Goal: Task Accomplishment & Management: Complete application form

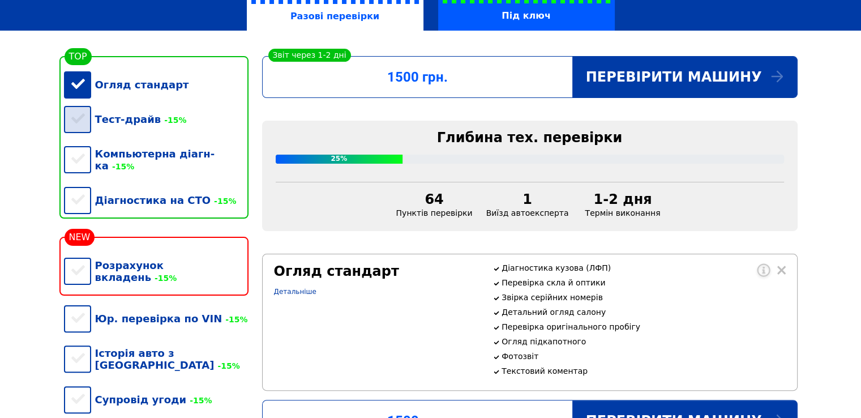
scroll to position [227, 0]
click at [77, 84] on div "Огляд стандарт" at bounding box center [156, 84] width 185 height 35
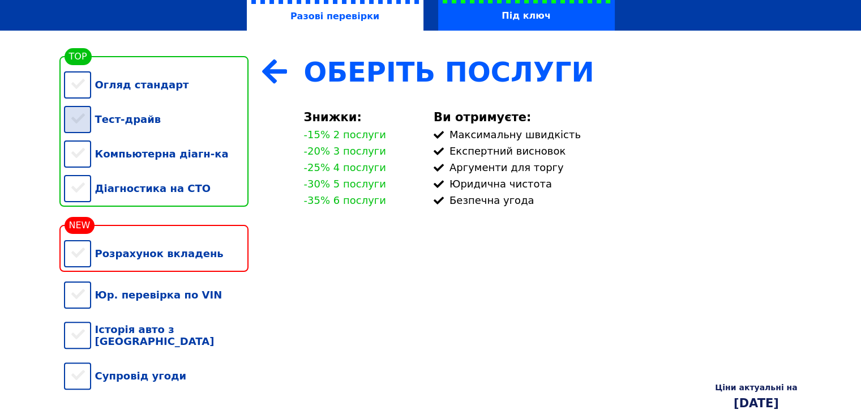
click at [69, 127] on div "Тест-драйв" at bounding box center [156, 119] width 185 height 35
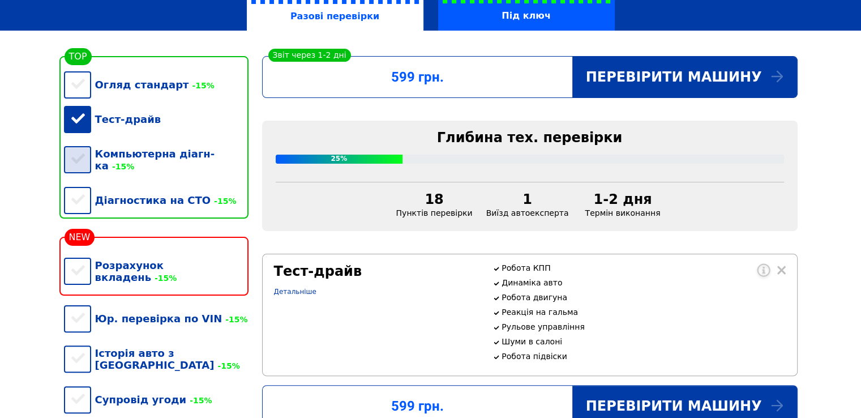
click at [82, 159] on div "Компьютерна діагн-ка -15%" at bounding box center [156, 159] width 185 height 46
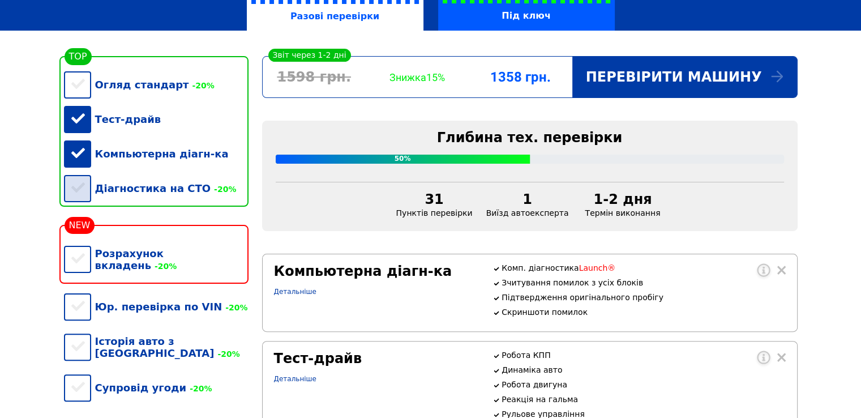
click at [79, 194] on div "Діагностика на СТО -20%" at bounding box center [156, 188] width 185 height 35
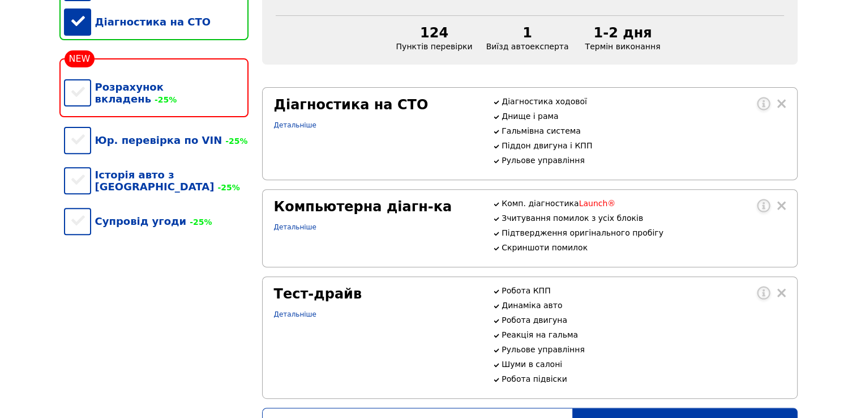
scroll to position [340, 0]
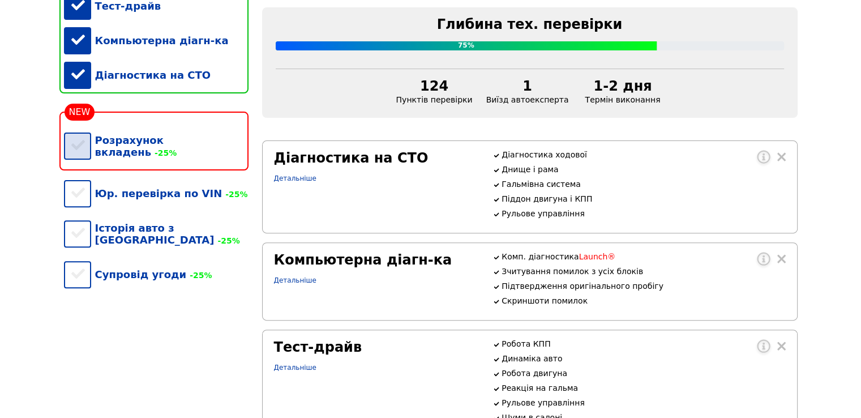
click at [82, 149] on div "Розрахунок вкладень -25%" at bounding box center [156, 146] width 185 height 46
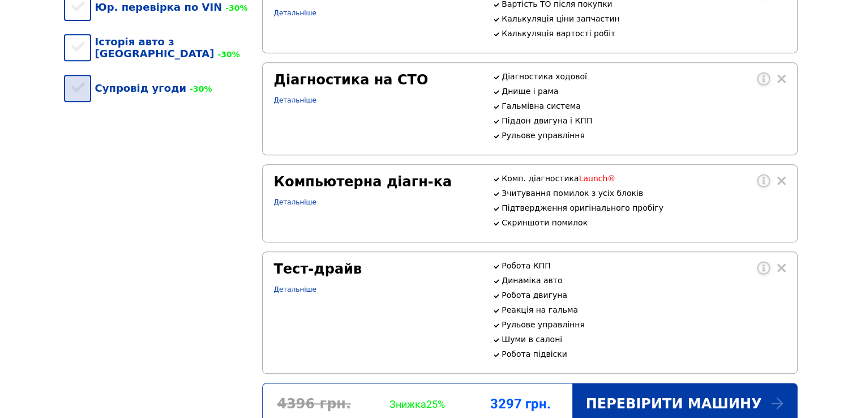
scroll to position [283, 0]
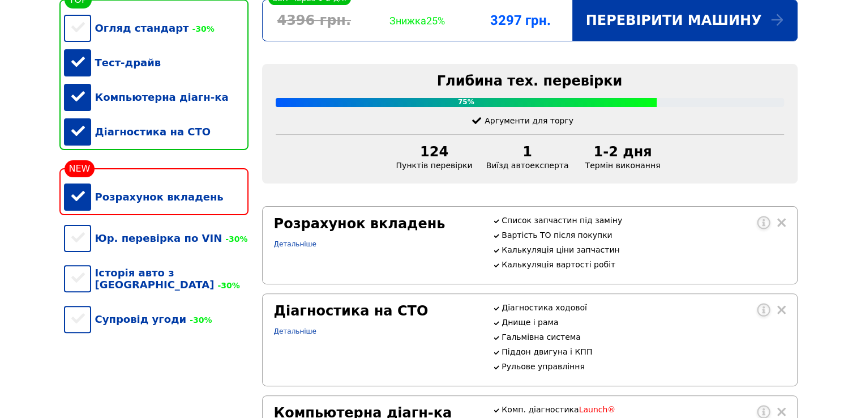
click at [76, 205] on div "Розрахунок вкладень" at bounding box center [156, 197] width 185 height 35
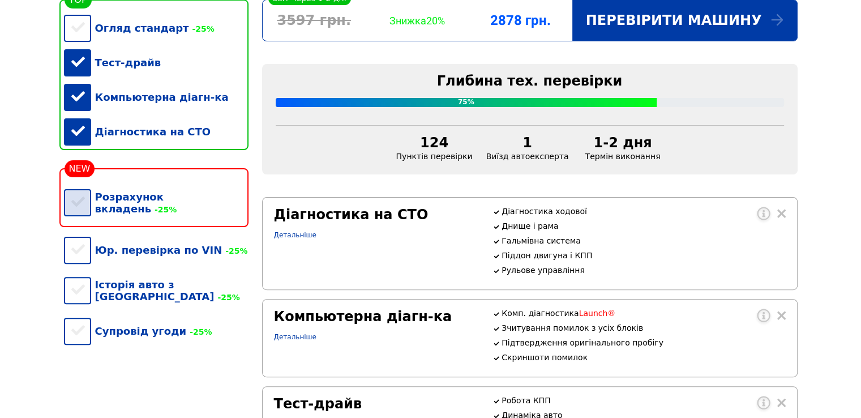
click at [81, 207] on div "Розрахунок вкладень -25%" at bounding box center [156, 203] width 185 height 46
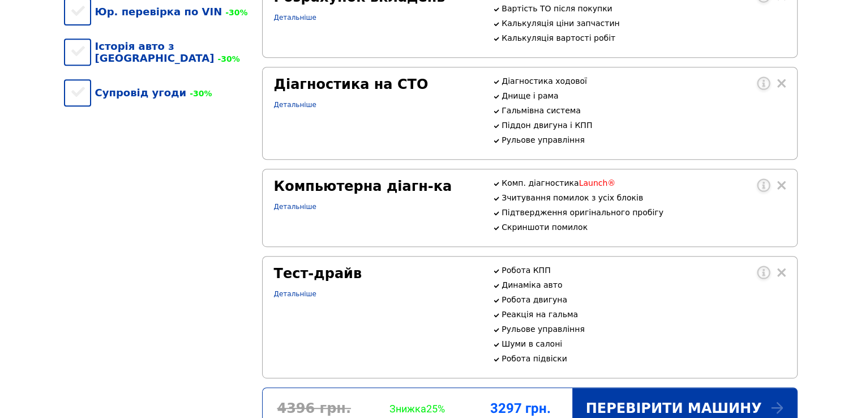
scroll to position [736, 0]
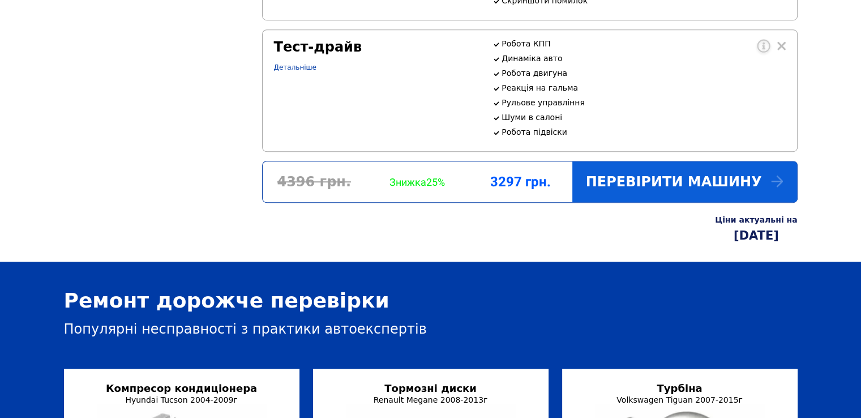
click at [658, 202] on div "Перевірити машину" at bounding box center [684, 181] width 225 height 41
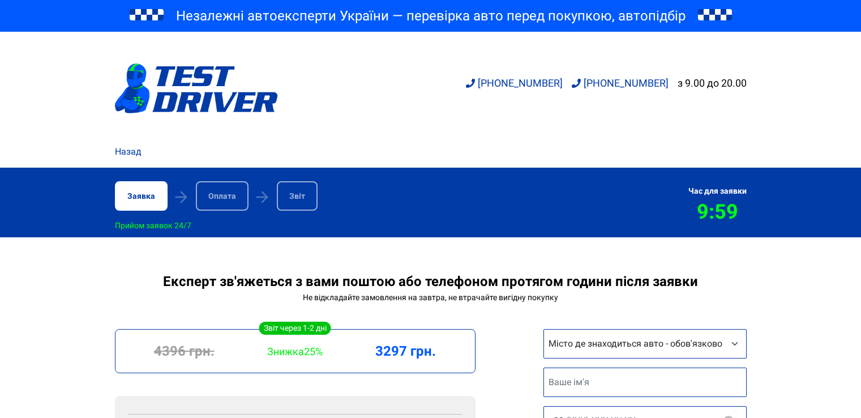
scroll to position [170, 0]
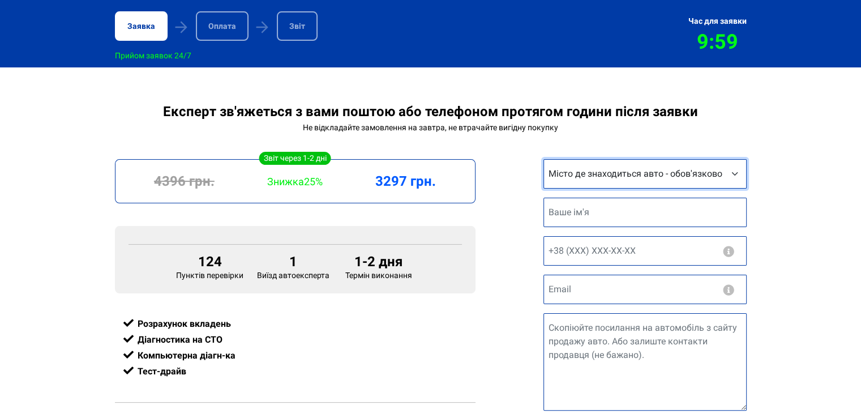
drag, startPoint x: 0, startPoint y: 0, endPoint x: 643, endPoint y: 181, distance: 668.3
click at [643, 181] on select "Місто де знаходиться авто - обов'язково Інше місто [GEOGRAPHIC_DATA] [GEOGRAPHI…" at bounding box center [645, 173] width 203 height 29
select select "Інше місто"
click at [544, 161] on select "Місто де знаходиться авто - обов'язково Інше місто [GEOGRAPHIC_DATA] [GEOGRAPHI…" at bounding box center [645, 173] width 203 height 29
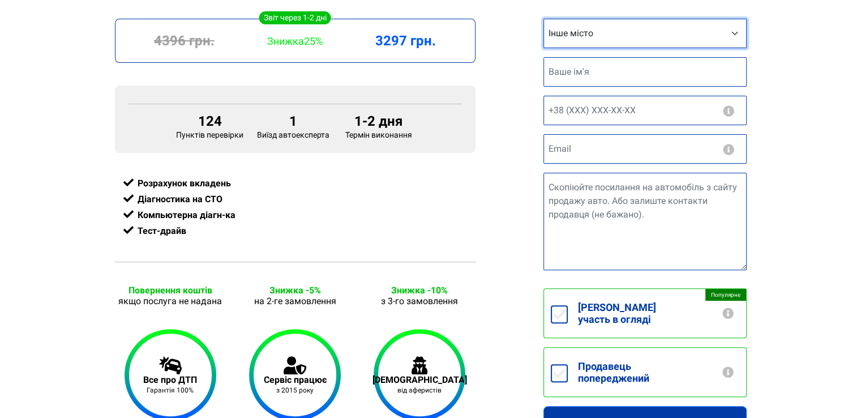
scroll to position [283, 0]
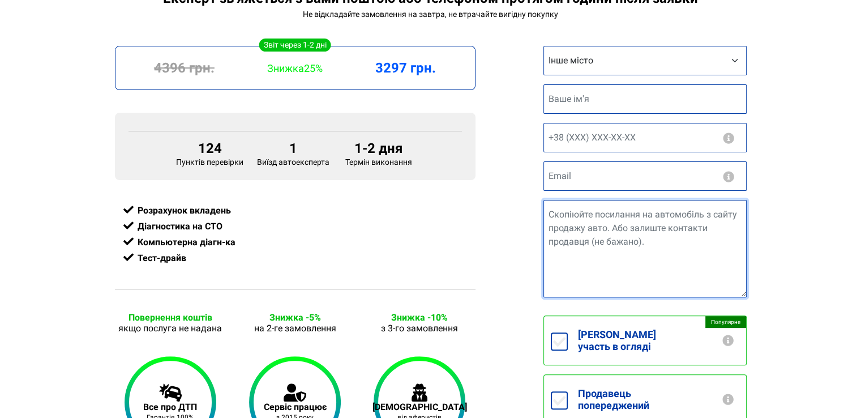
click at [598, 241] on textarea "Посилання на авто" at bounding box center [645, 248] width 203 height 97
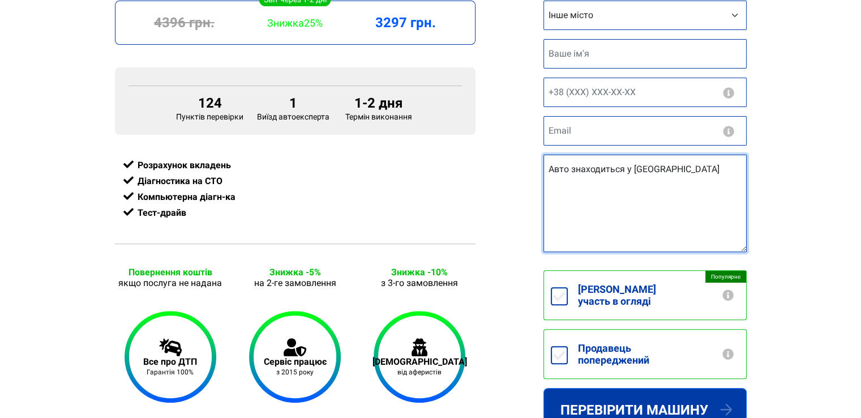
scroll to position [396, 0]
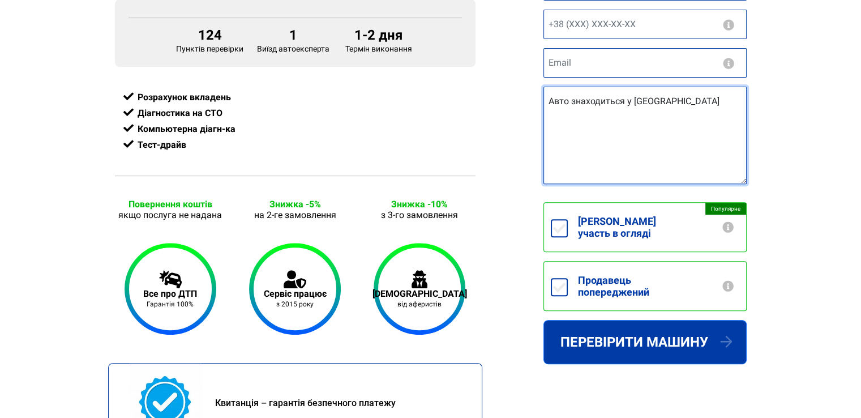
type textarea "Авто знаходиться у [GEOGRAPHIC_DATA]"
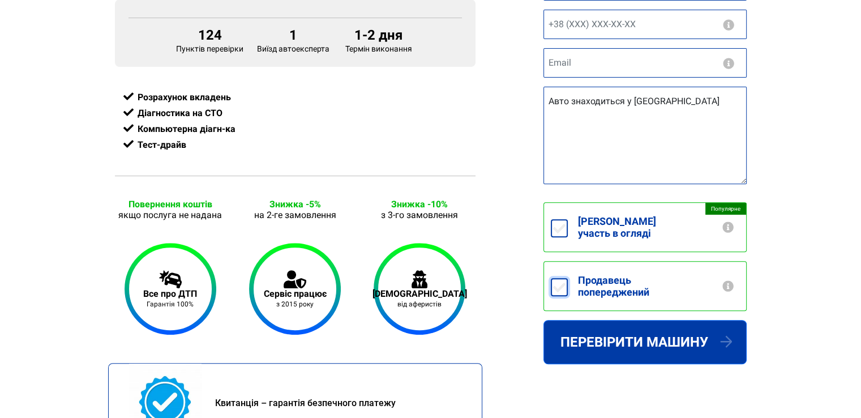
click at [551, 278] on input "Продавець попереджений" at bounding box center [559, 287] width 17 height 18
checkbox input "true"
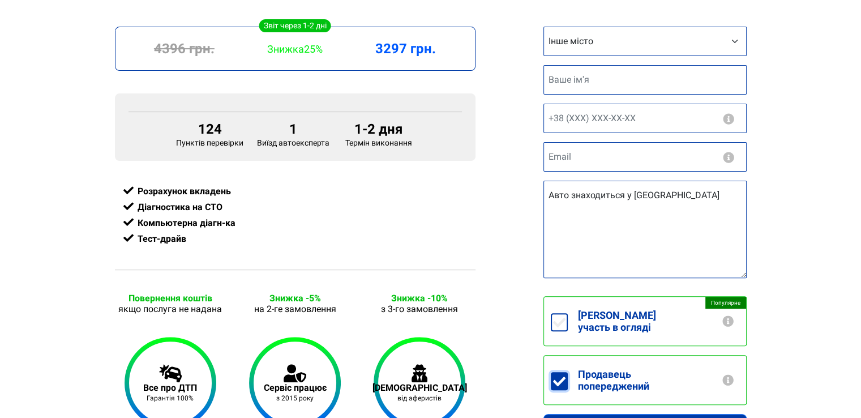
scroll to position [283, 0]
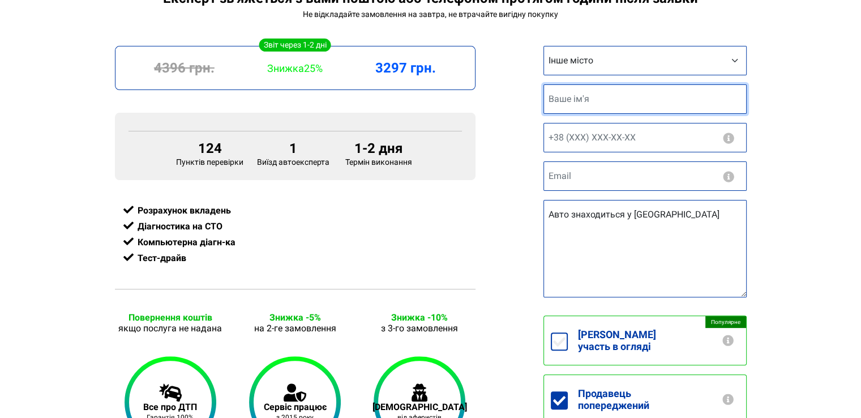
click at [586, 102] on input "text" at bounding box center [645, 98] width 203 height 29
type input "[PERSON_NAME]"
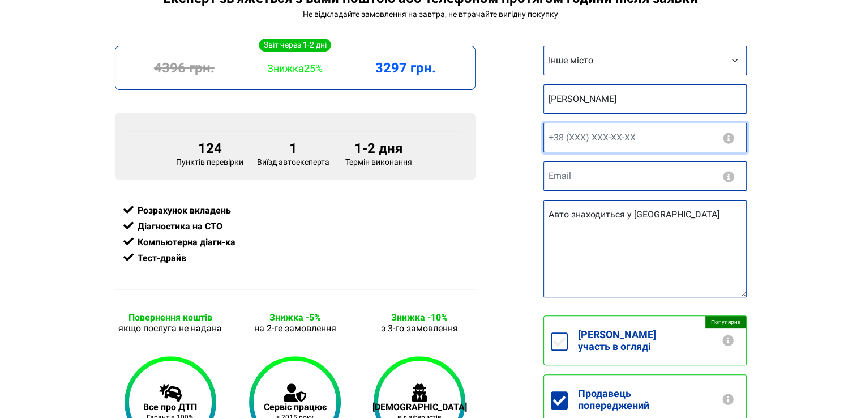
click at [572, 140] on input "text" at bounding box center [645, 137] width 203 height 29
type input "+38 (___) ___ __ __"
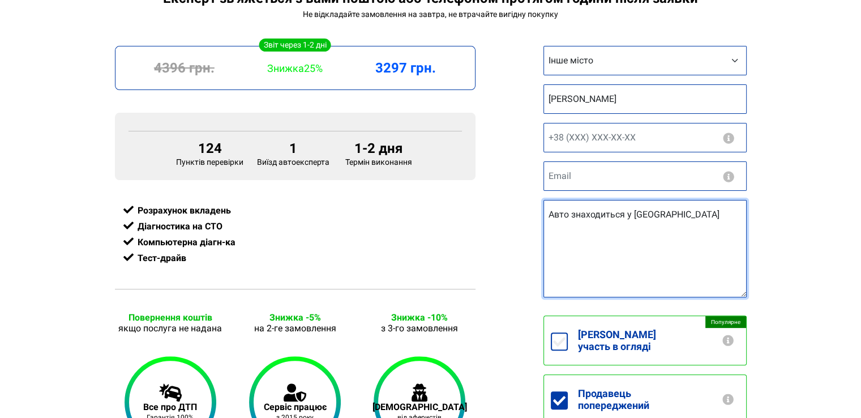
click at [734, 221] on textarea "Авто знаходиться у [GEOGRAPHIC_DATA]" at bounding box center [645, 248] width 203 height 97
drag, startPoint x: 634, startPoint y: 217, endPoint x: 730, endPoint y: 218, distance: 95.7
click at [730, 218] on textarea "Авто знаходиться у [GEOGRAPHIC_DATA]. Продавець згоден на будь яке СТО на Соф" at bounding box center [645, 248] width 203 height 97
drag, startPoint x: 713, startPoint y: 230, endPoint x: 727, endPoint y: 233, distance: 14.3
click at [727, 233] on textarea "Авто знаходиться у [GEOGRAPHIC_DATA]. Продавець згоден на будь яке СТО на Соф" at bounding box center [645, 248] width 203 height 97
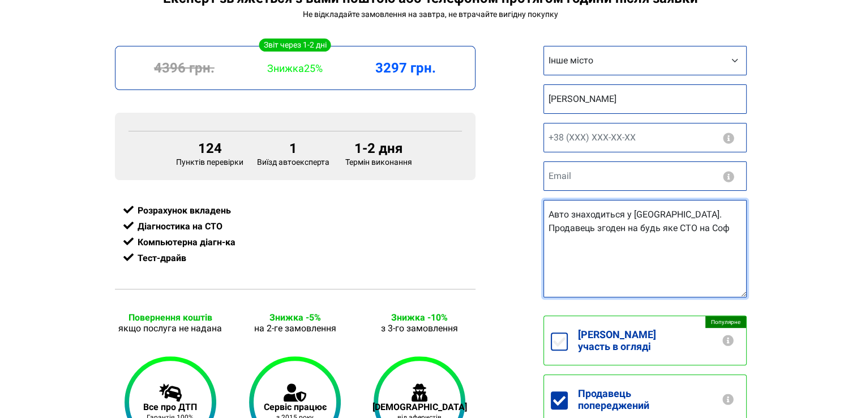
paste textarea "іївській Борщагівці"
type textarea "Авто знаходиться у [GEOGRAPHIC_DATA]. Продавець згоден на будь яке СТО на [GEOG…"
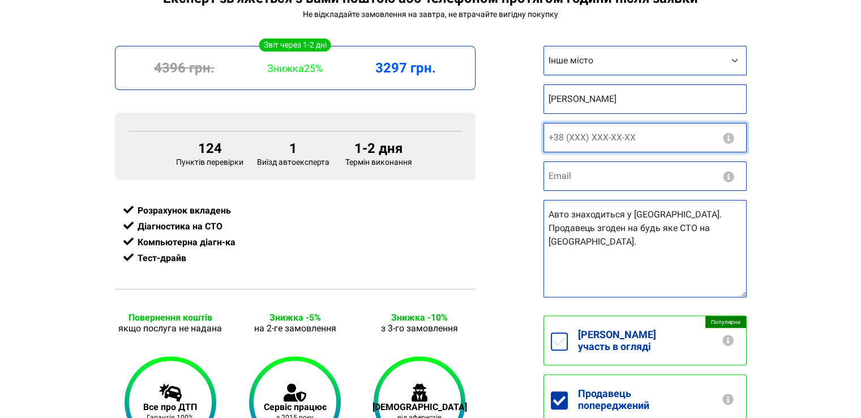
click at [610, 136] on input "text" at bounding box center [645, 137] width 203 height 29
type input "[PHONE_NUMBER]"
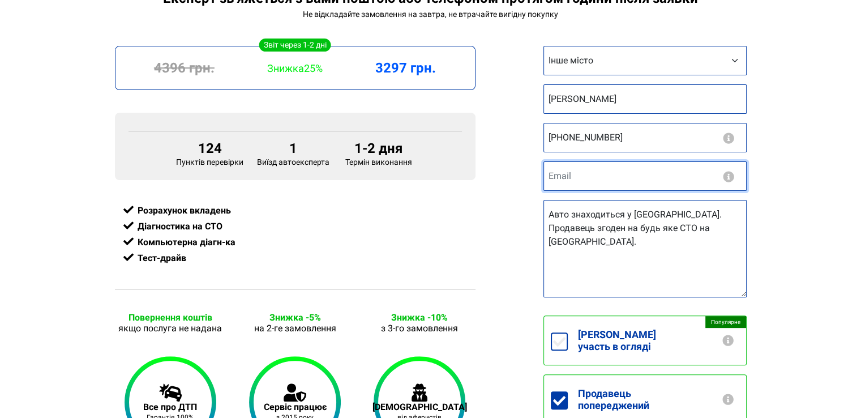
click at [579, 174] on input "email" at bounding box center [645, 175] width 203 height 29
type input "[EMAIL_ADDRESS][DOMAIN_NAME]"
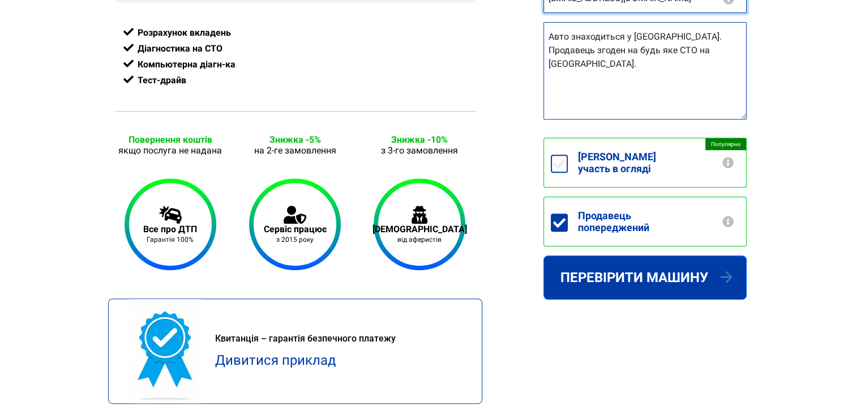
scroll to position [510, 0]
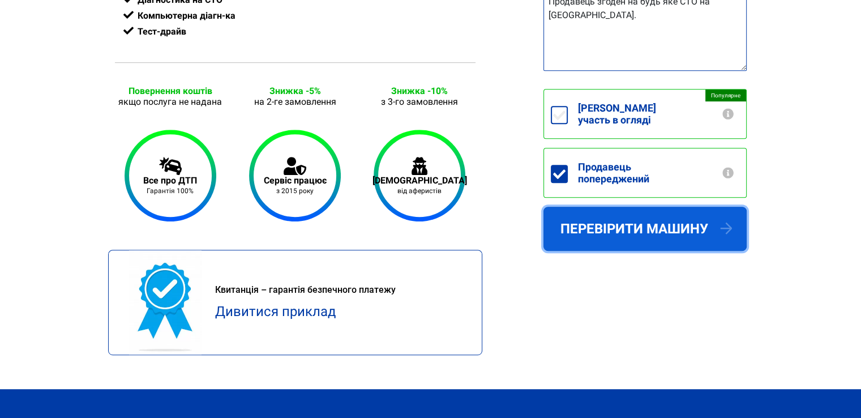
click at [645, 223] on button "Перевірити машину" at bounding box center [645, 229] width 203 height 44
